Goal: Navigation & Orientation: Find specific page/section

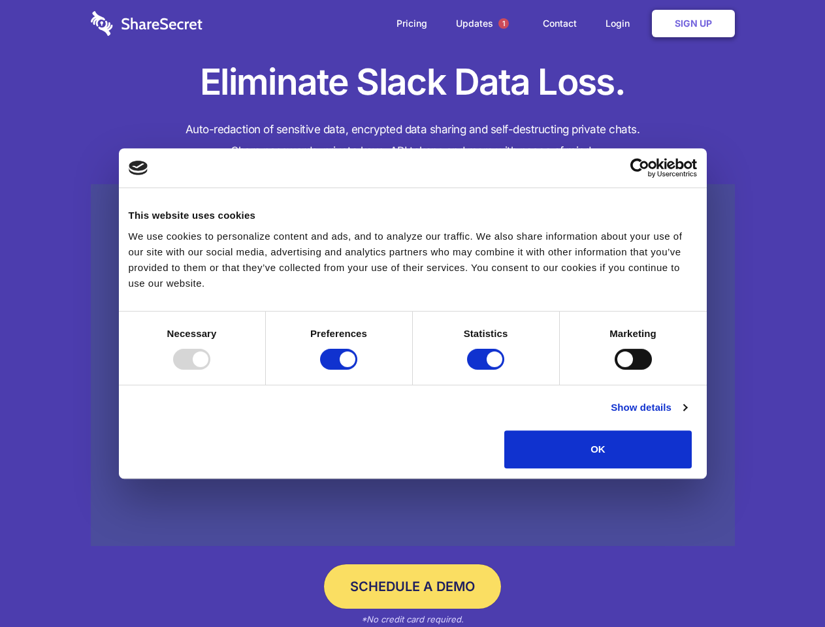
click at [210, 370] on div at bounding box center [191, 359] width 37 height 21
click at [357, 370] on input "Preferences" at bounding box center [338, 359] width 37 height 21
checkbox input "false"
click at [487, 370] on input "Statistics" at bounding box center [485, 359] width 37 height 21
checkbox input "false"
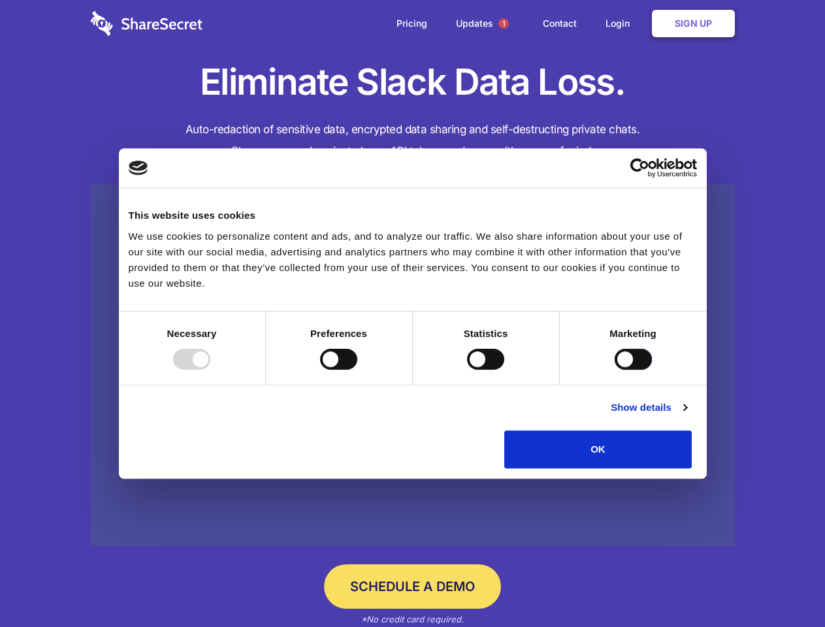
click at [614, 370] on input "Marketing" at bounding box center [632, 359] width 37 height 21
checkbox input "true"
click at [686, 415] on link "Show details" at bounding box center [649, 408] width 76 height 16
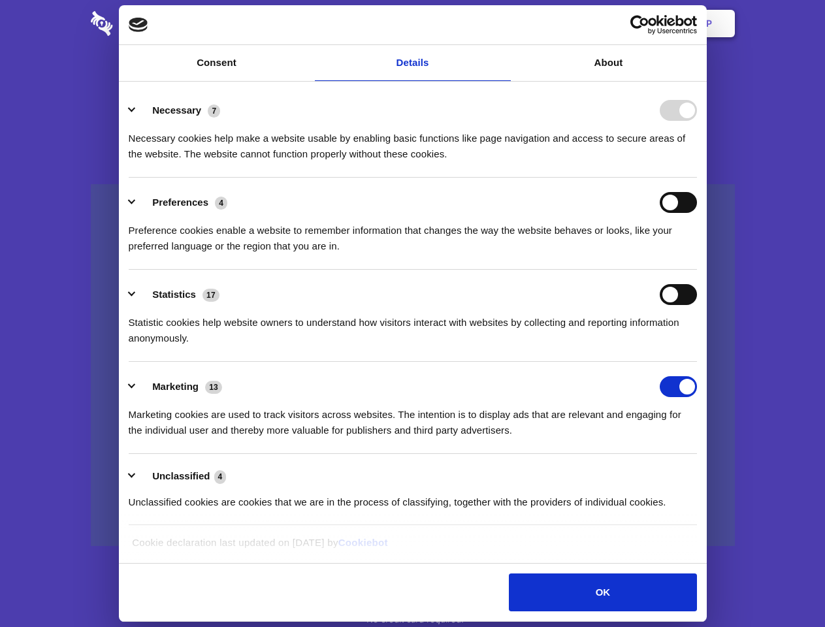
click at [697, 121] on div "Necessary 7" at bounding box center [413, 110] width 568 height 21
click at [503, 24] on span "1" at bounding box center [503, 23] width 10 height 10
